Goal: Task Accomplishment & Management: Manage account settings

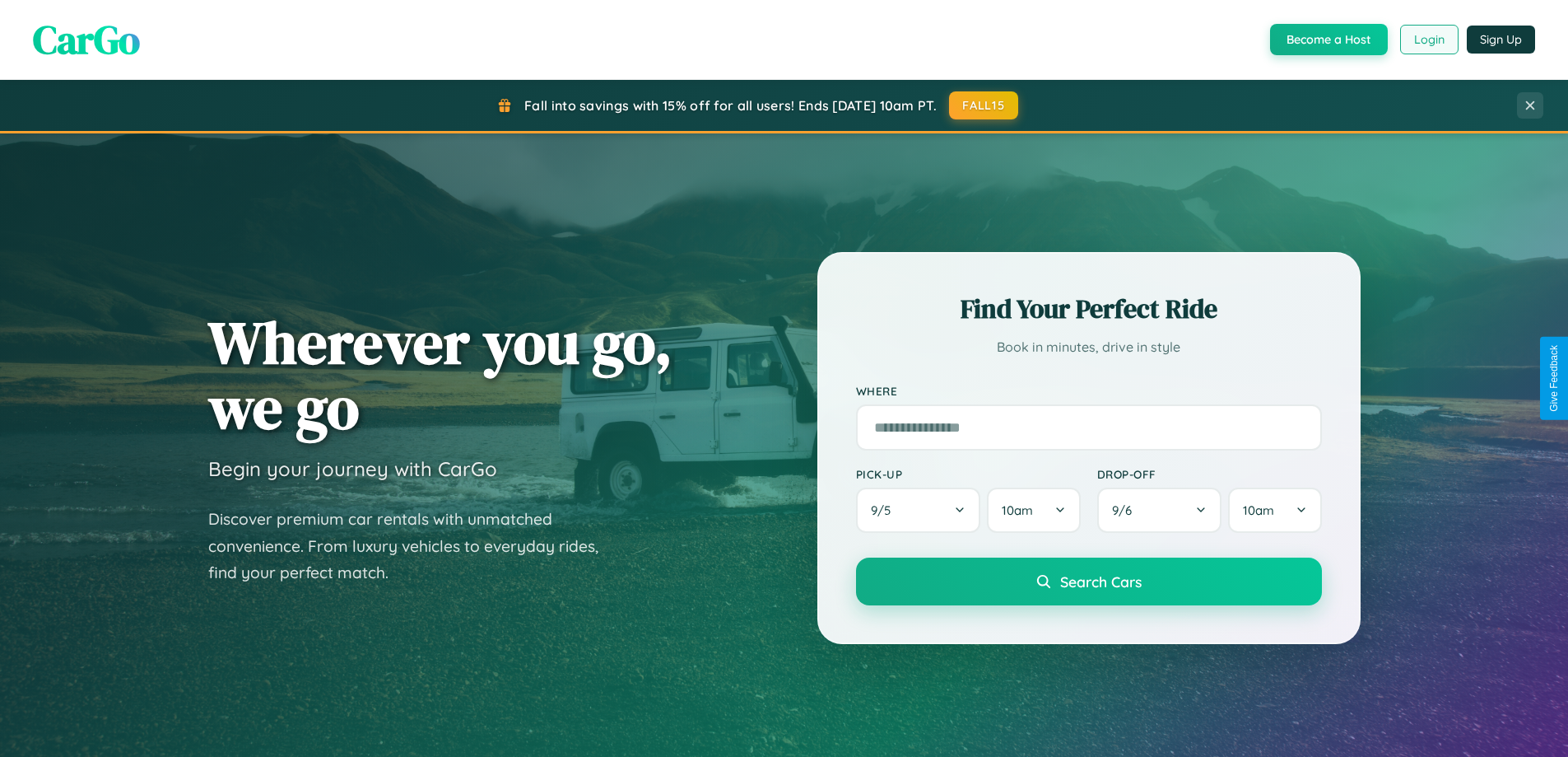
click at [1428, 39] on button "Login" at bounding box center [1429, 39] width 59 height 29
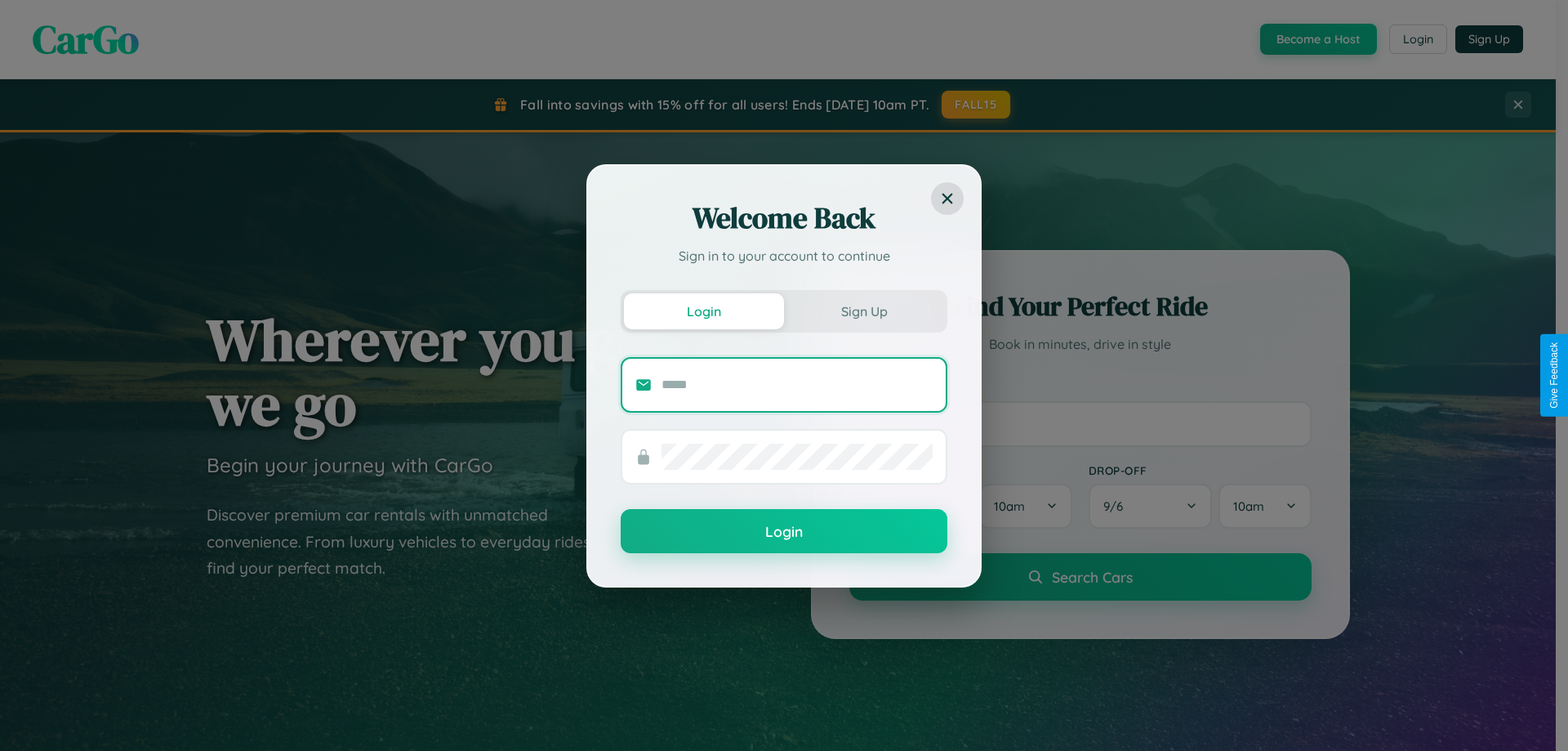
click at [796, 384] on input "text" at bounding box center [796, 384] width 271 height 26
type input "**********"
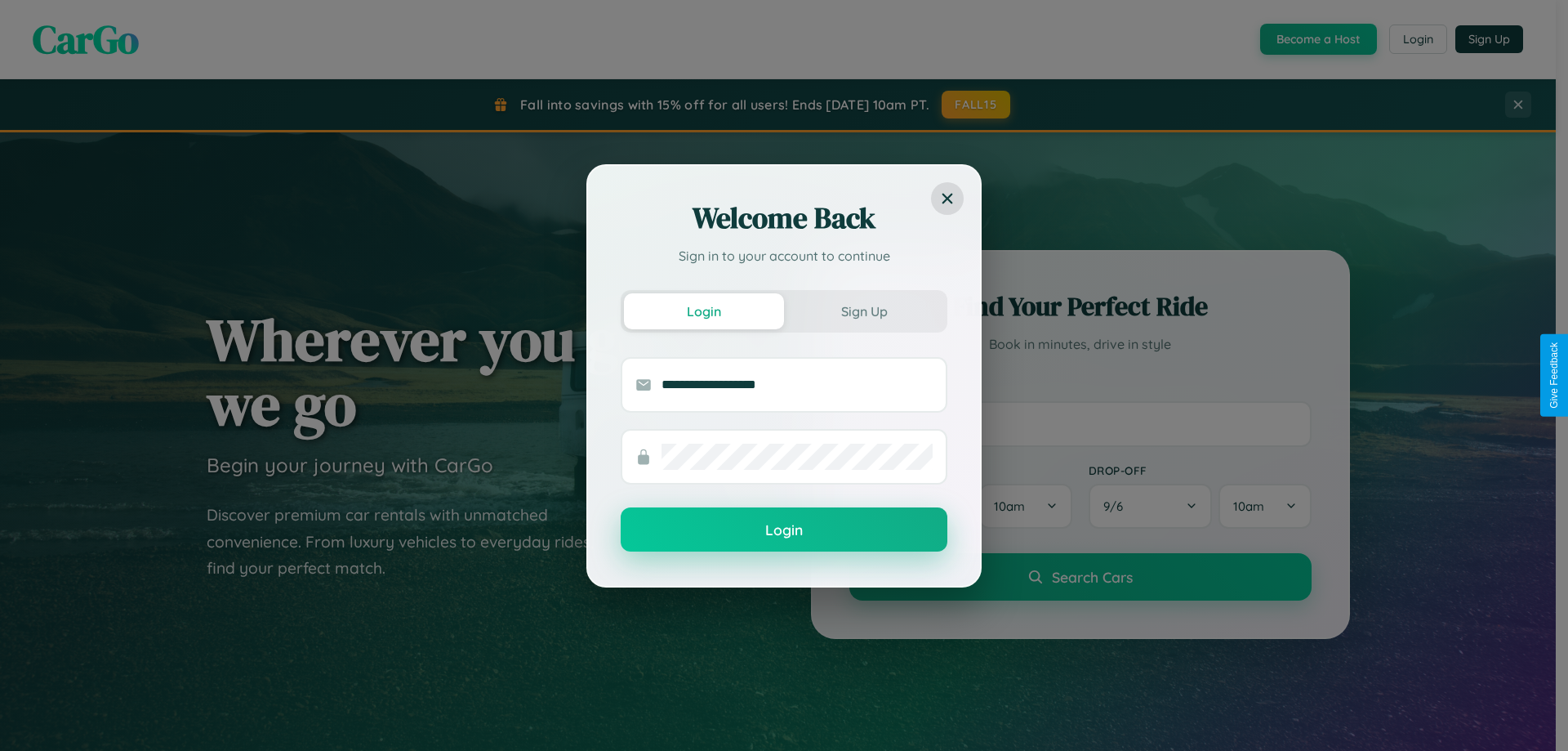
click at [784, 530] on button "Login" at bounding box center [784, 529] width 327 height 44
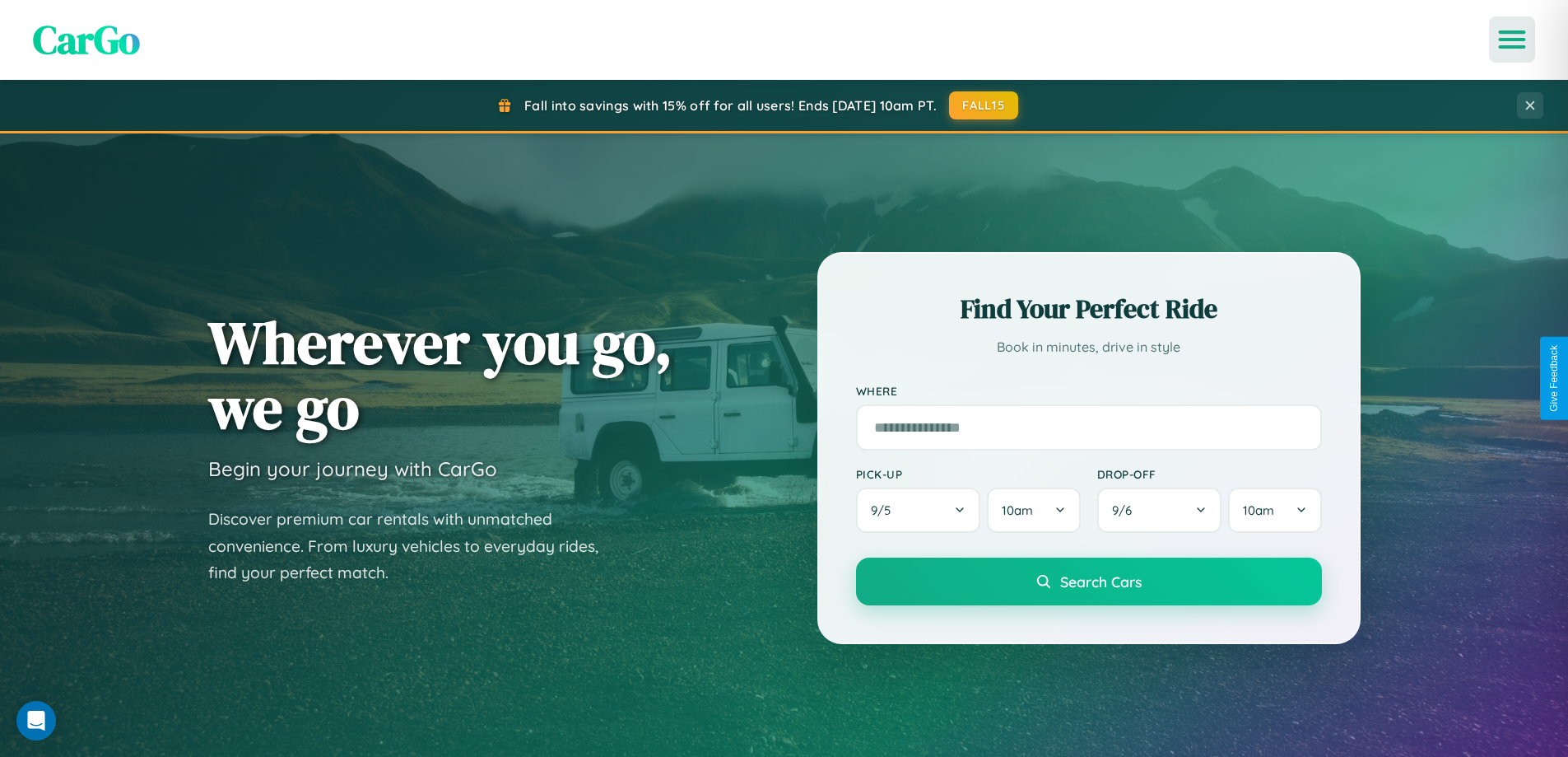
click at [1512, 39] on icon "Open menu" at bounding box center [1513, 39] width 24 height 15
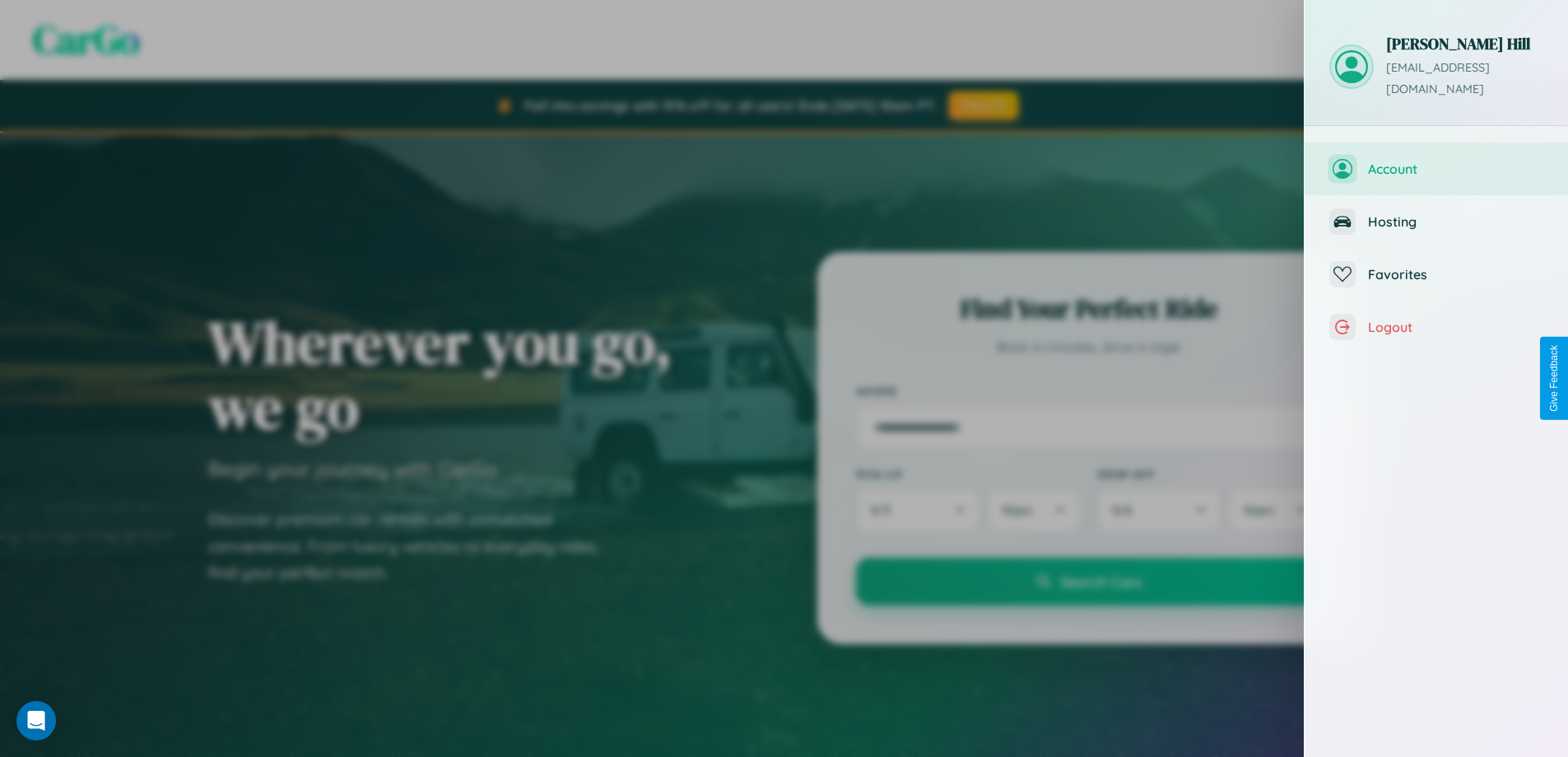
click at [1436, 160] on span "Account" at bounding box center [1455, 169] width 176 height 17
